Goal: Complete application form

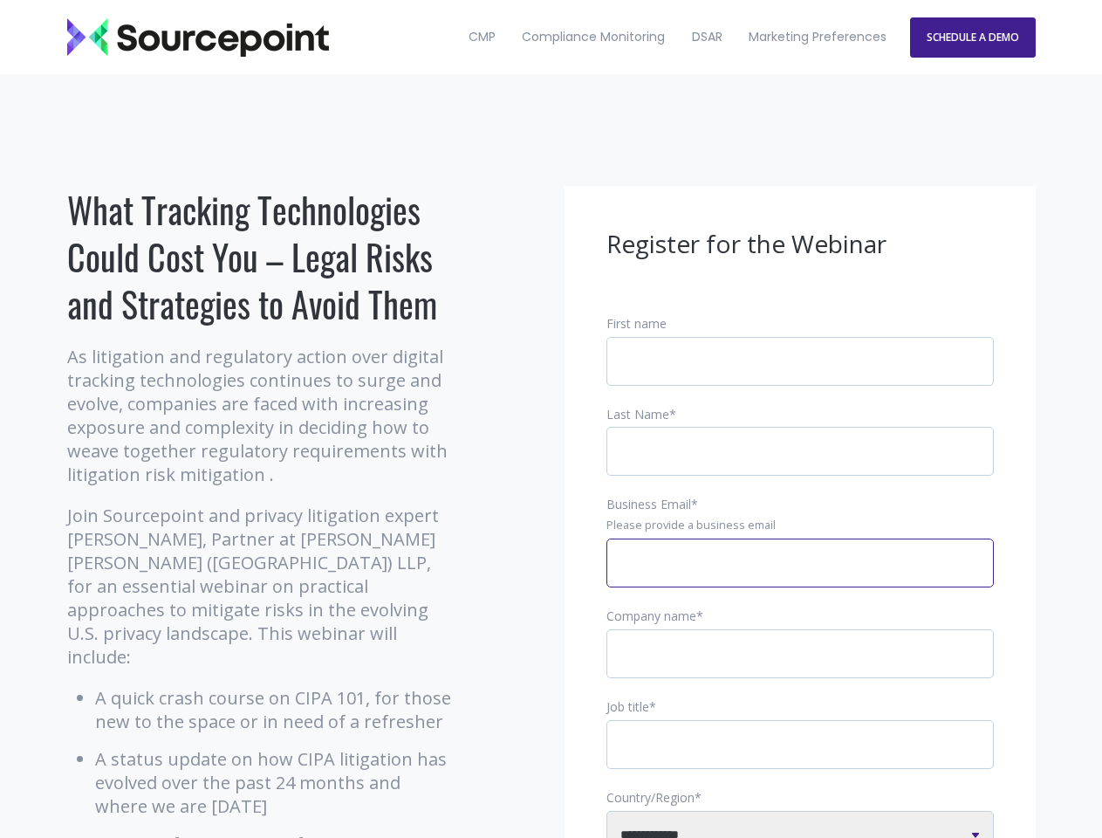
click at [800, 577] on input "Business Email *" at bounding box center [801, 563] width 388 height 49
